Goal: Navigation & Orientation: Find specific page/section

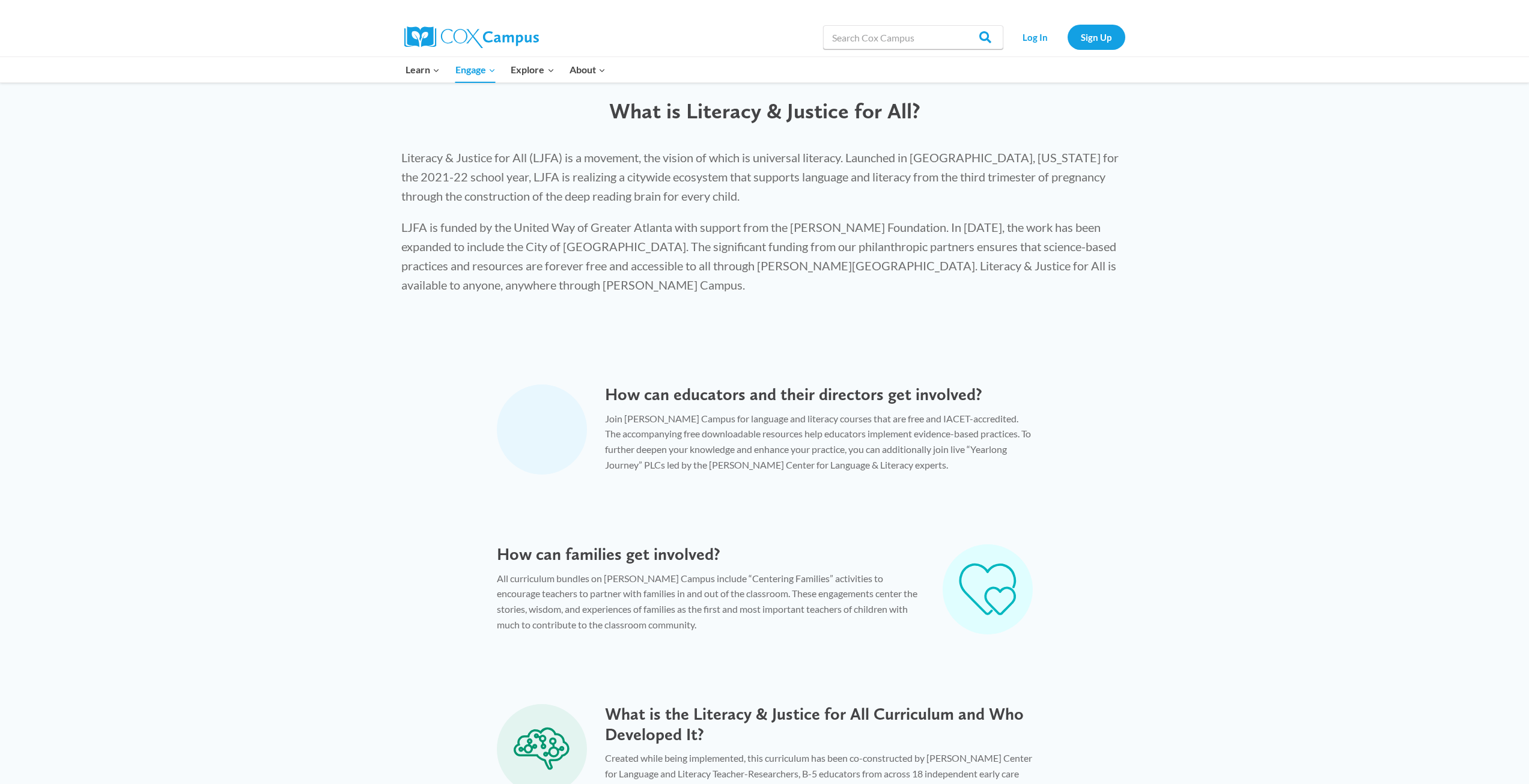
scroll to position [295, 0]
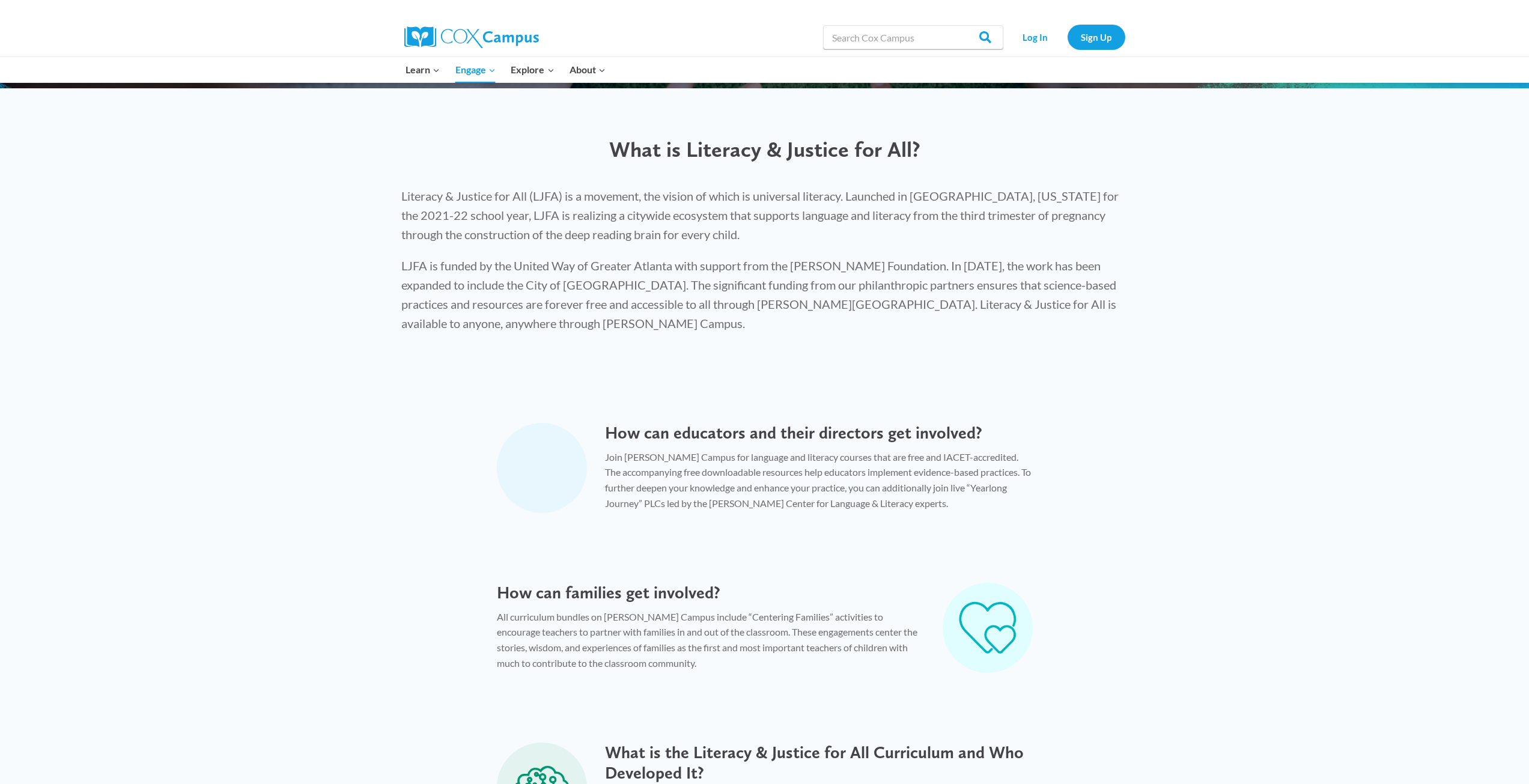
click at [546, 471] on icon at bounding box center [541, 468] width 57 height 50
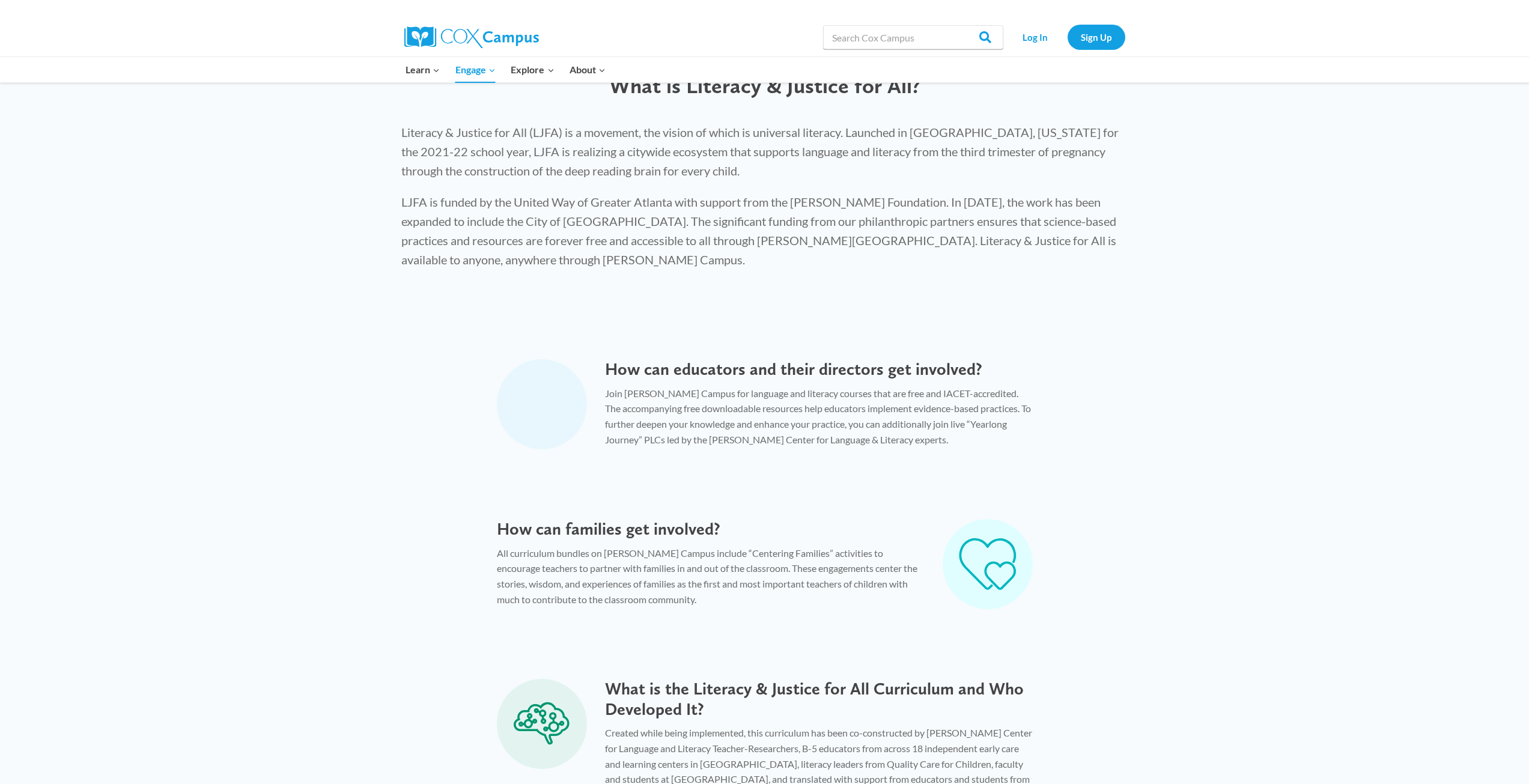
scroll to position [355, 0]
click at [542, 401] on icon at bounding box center [541, 408] width 57 height 50
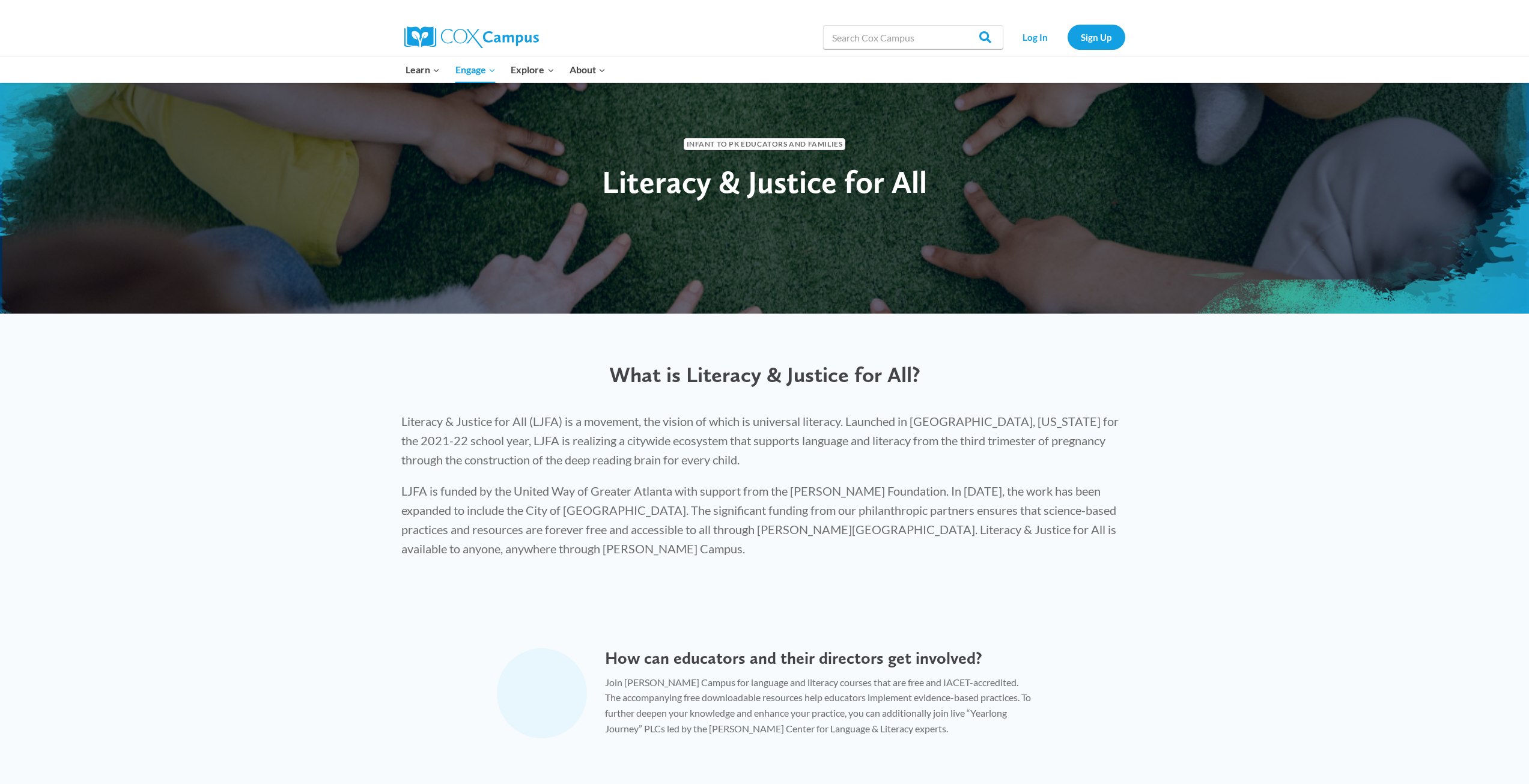
scroll to position [0, 0]
